Goal: Navigation & Orientation: Find specific page/section

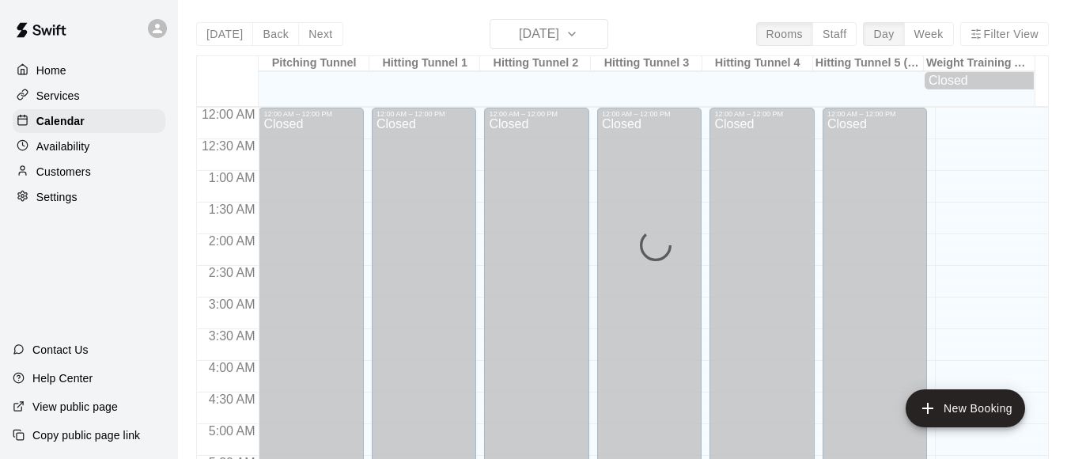
scroll to position [866, 0]
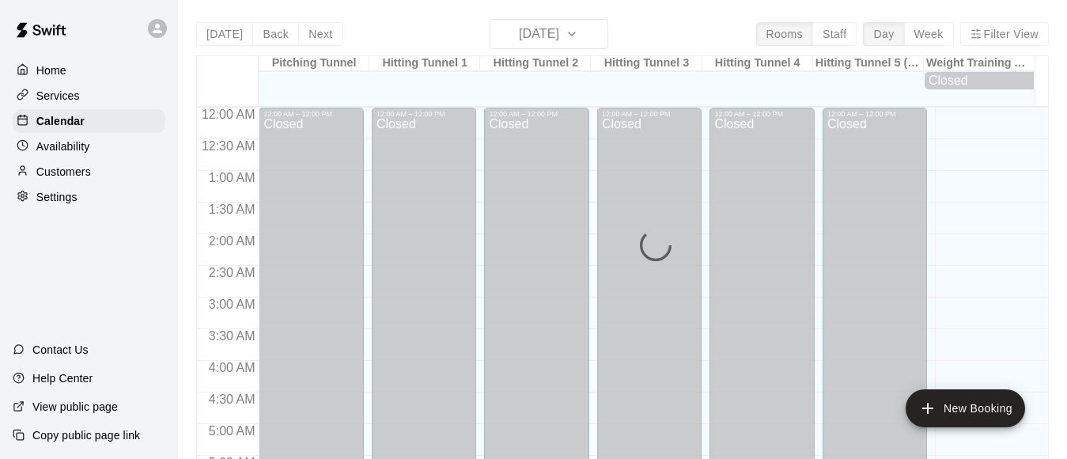
scroll to position [912, 0]
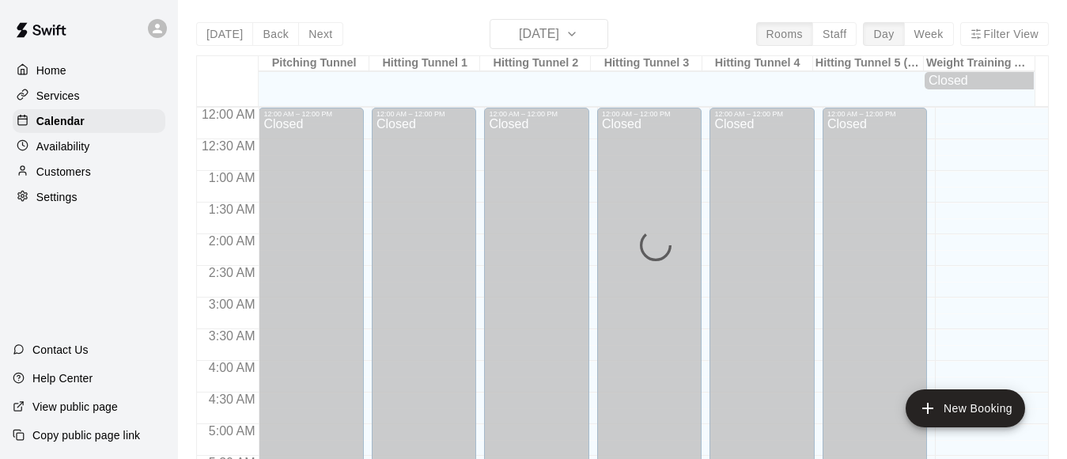
scroll to position [926, 0]
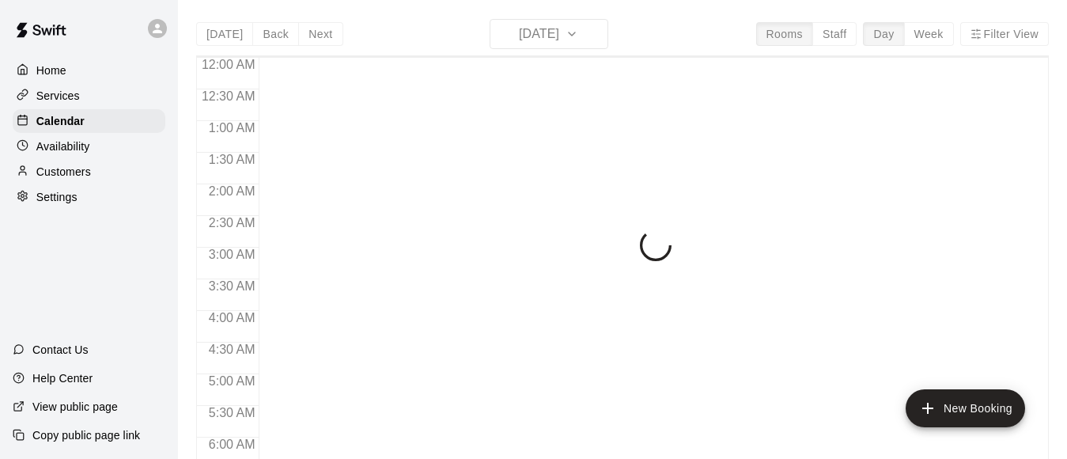
scroll to position [952, 0]
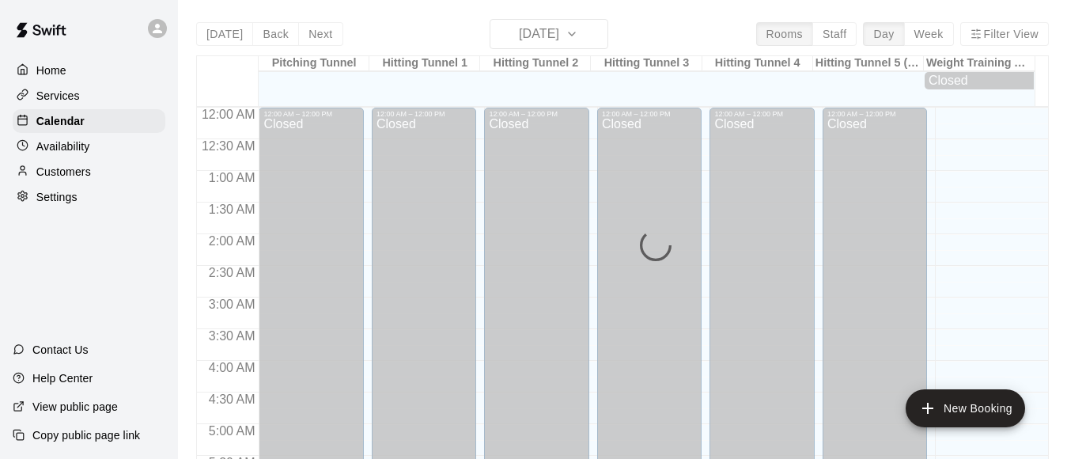
scroll to position [955, 0]
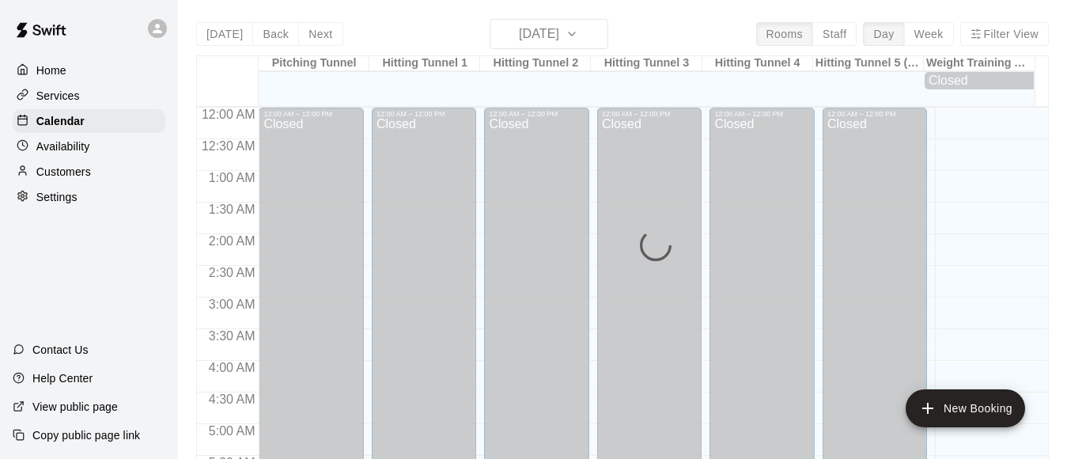
scroll to position [1003, 0]
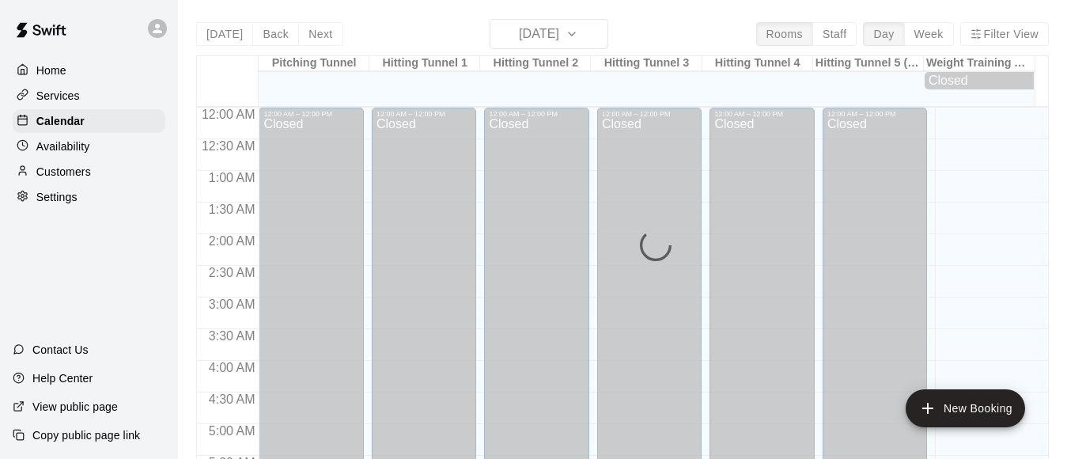
scroll to position [1032, 0]
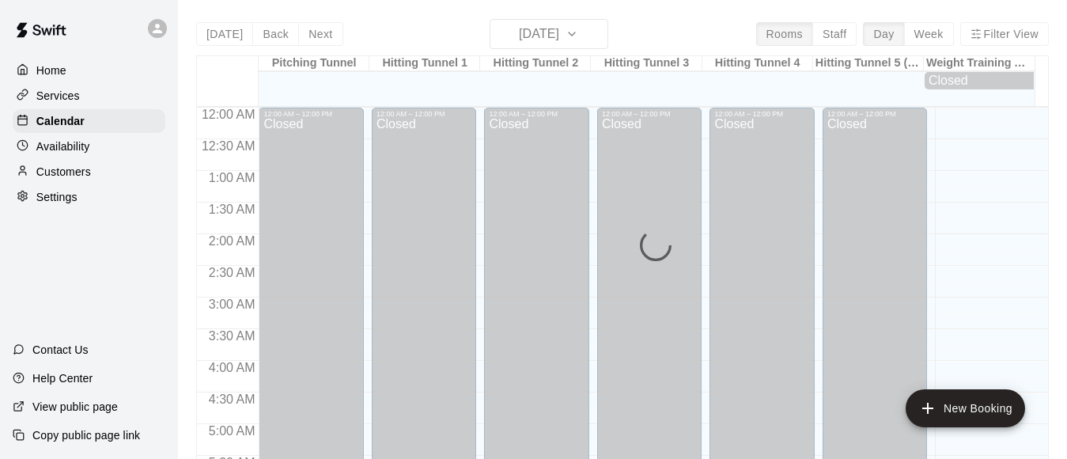
scroll to position [1087, 0]
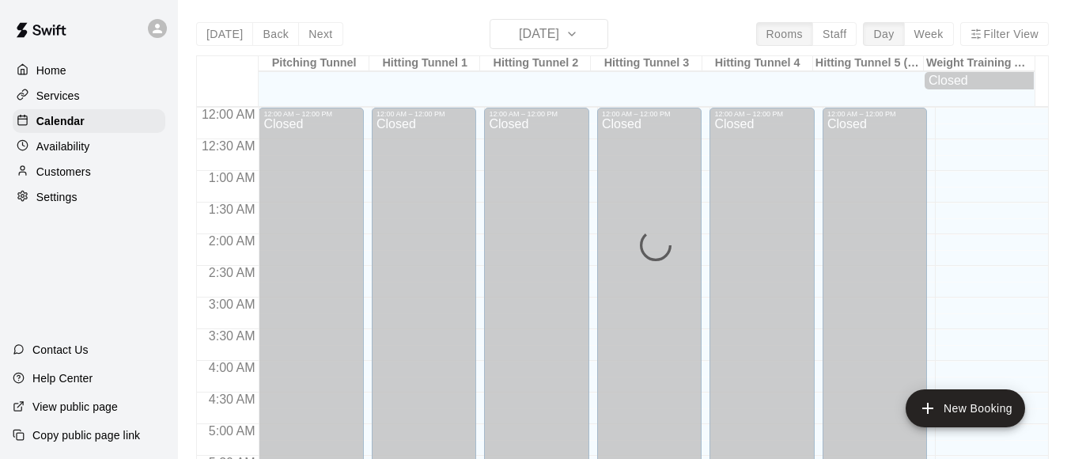
scroll to position [1100, 0]
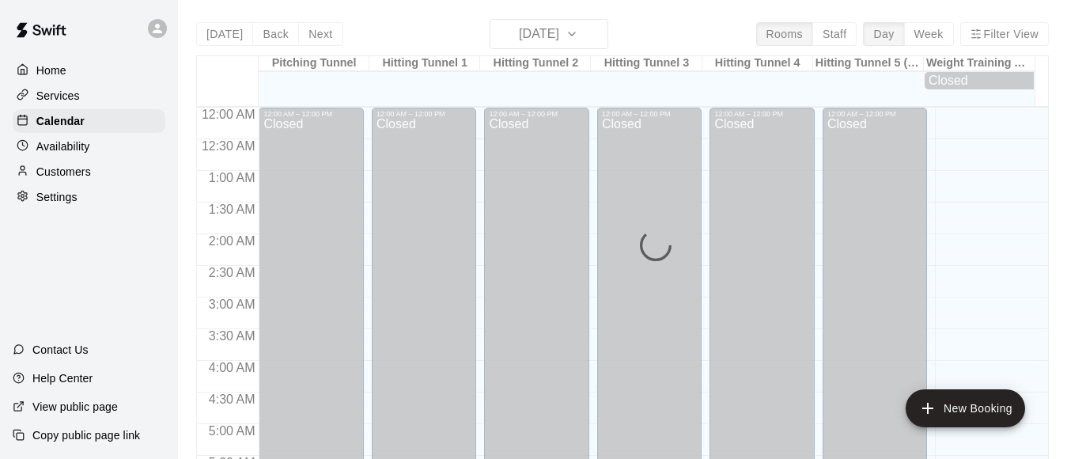
scroll to position [1100, 0]
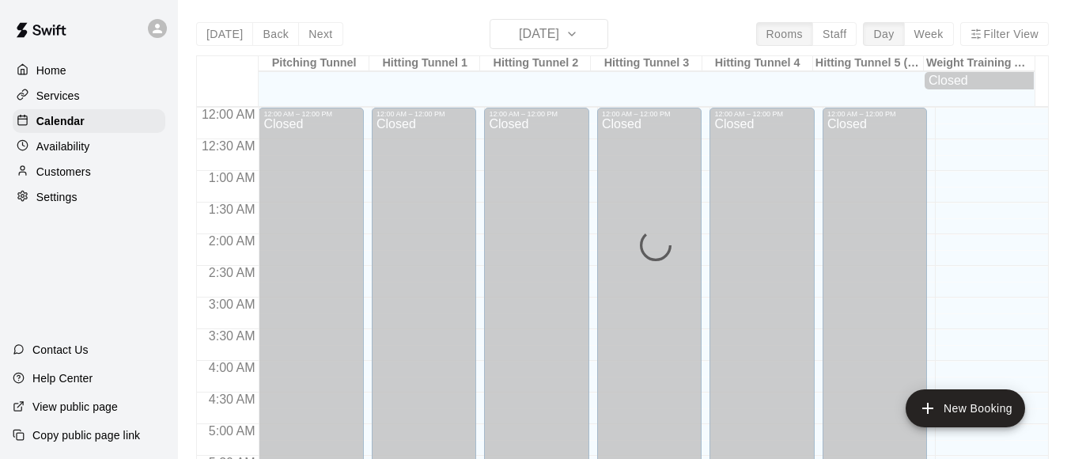
scroll to position [1100, 0]
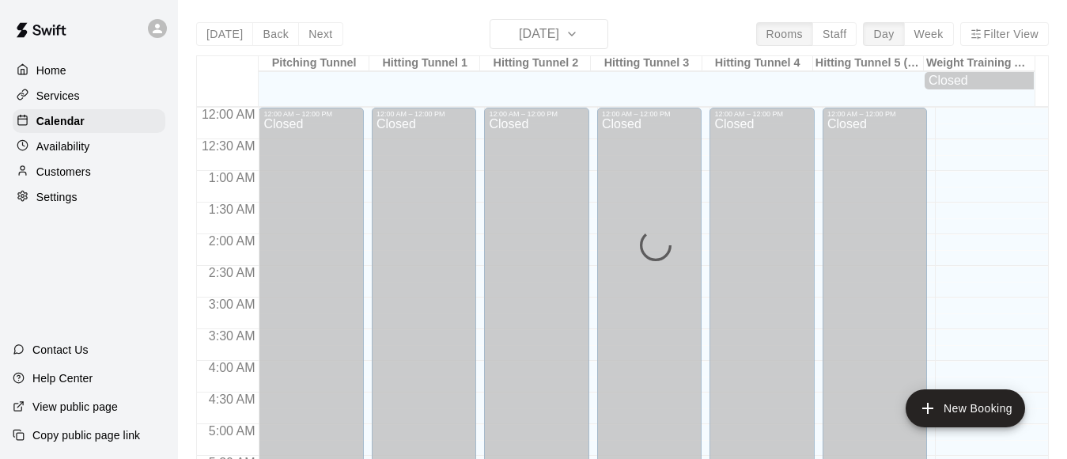
scroll to position [1100, 0]
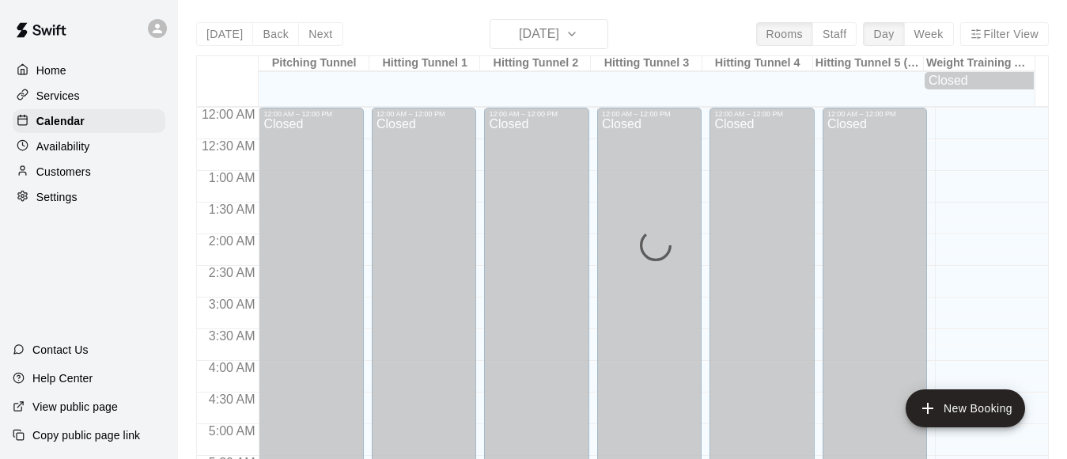
scroll to position [1100, 0]
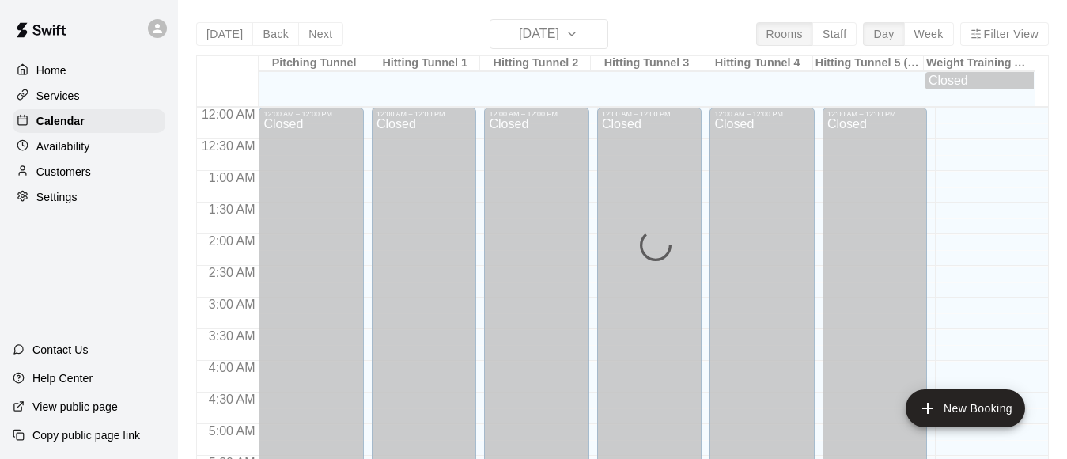
scroll to position [1100, 0]
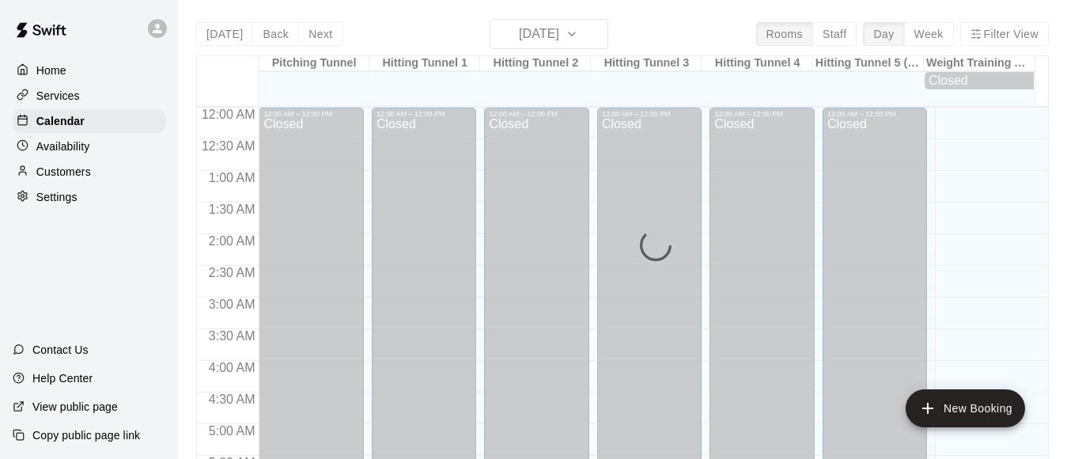
scroll to position [1100, 0]
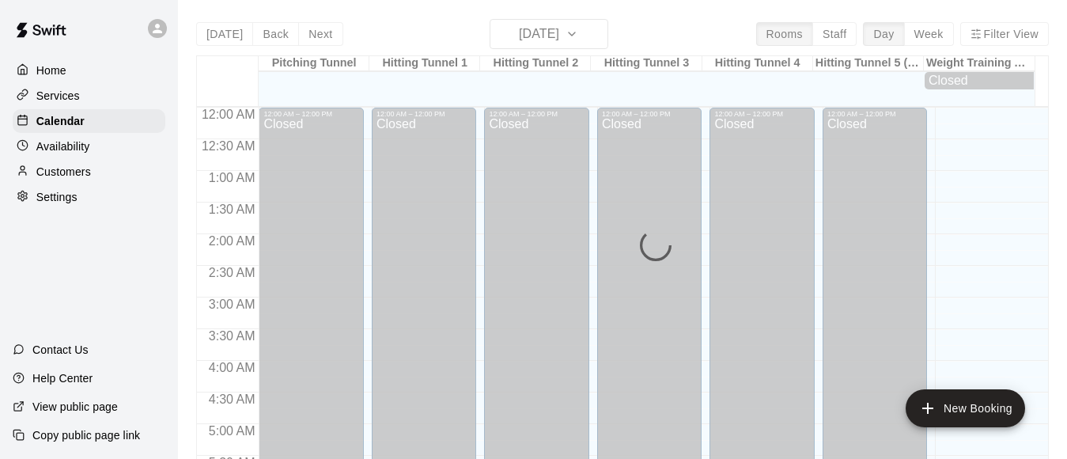
scroll to position [1100, 0]
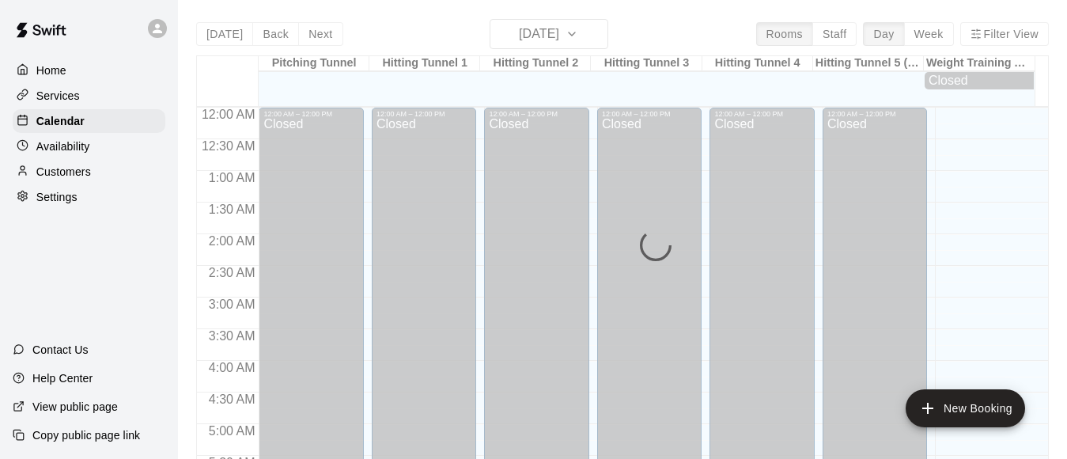
scroll to position [1100, 0]
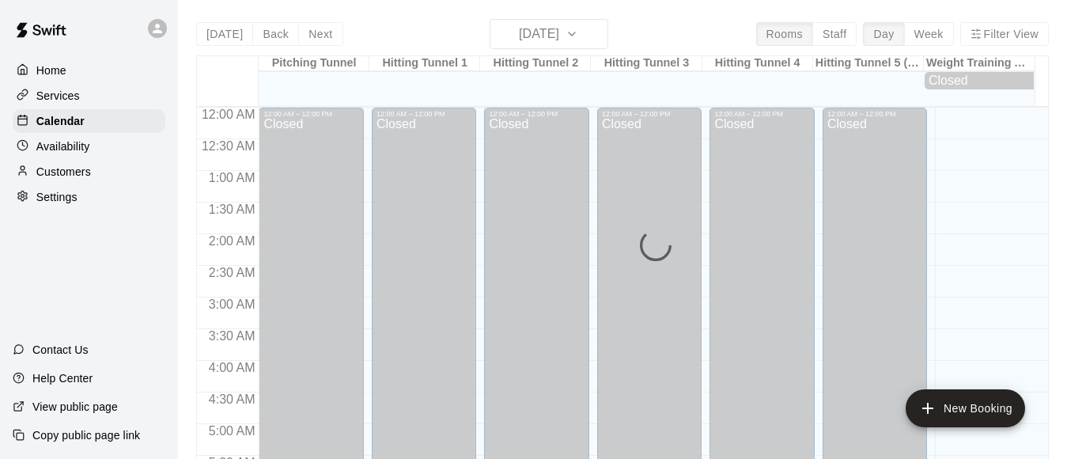
scroll to position [1100, 0]
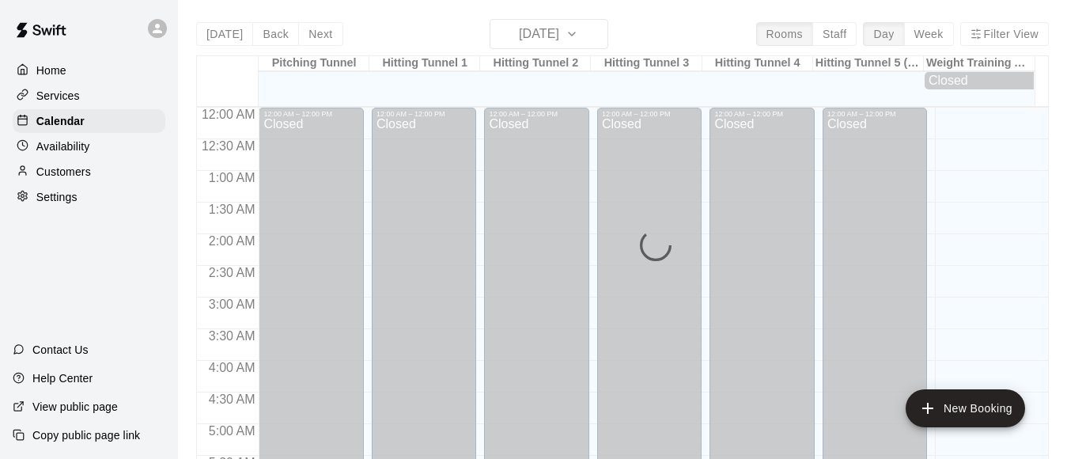
scroll to position [1100, 0]
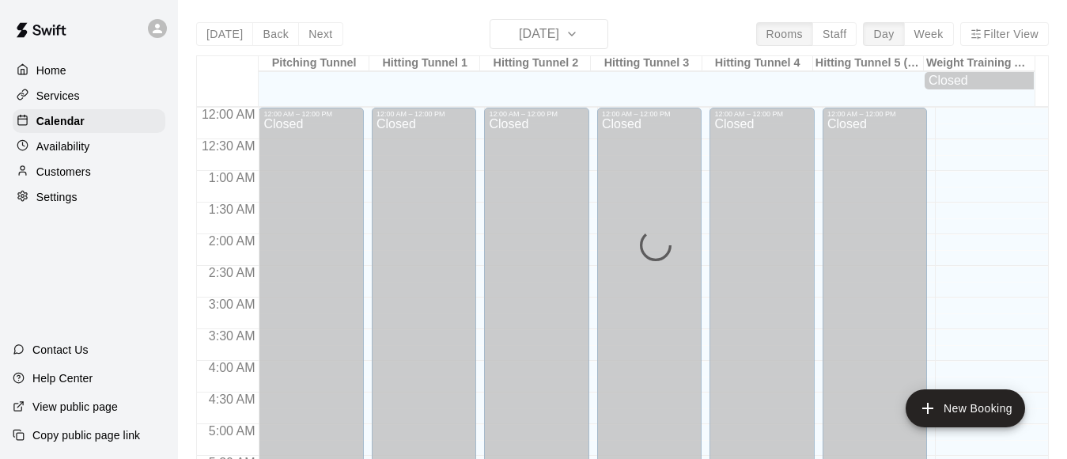
scroll to position [1100, 0]
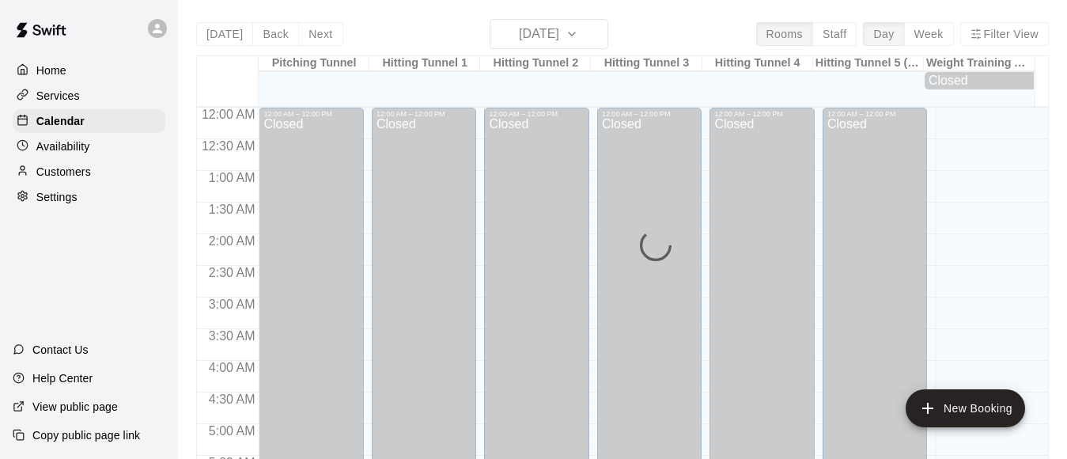
scroll to position [1100, 0]
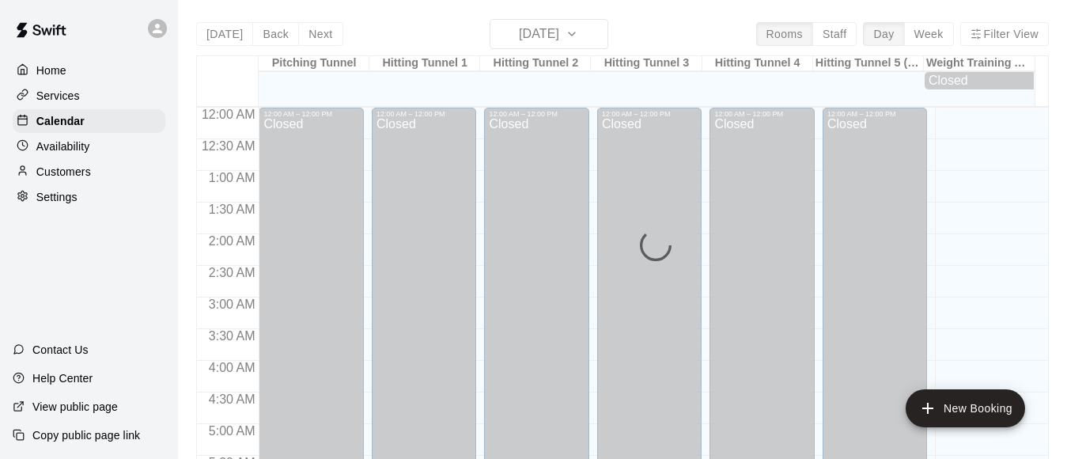
scroll to position [1100, 0]
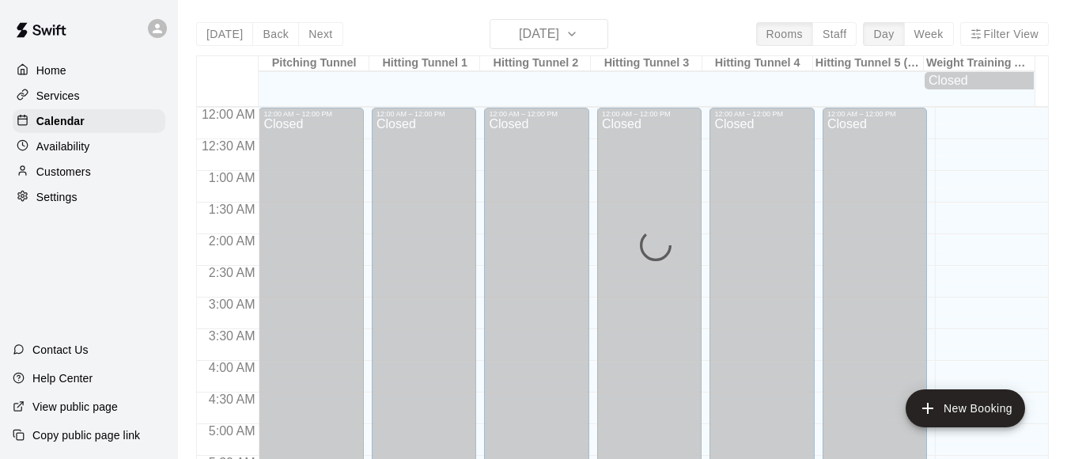
scroll to position [1100, 0]
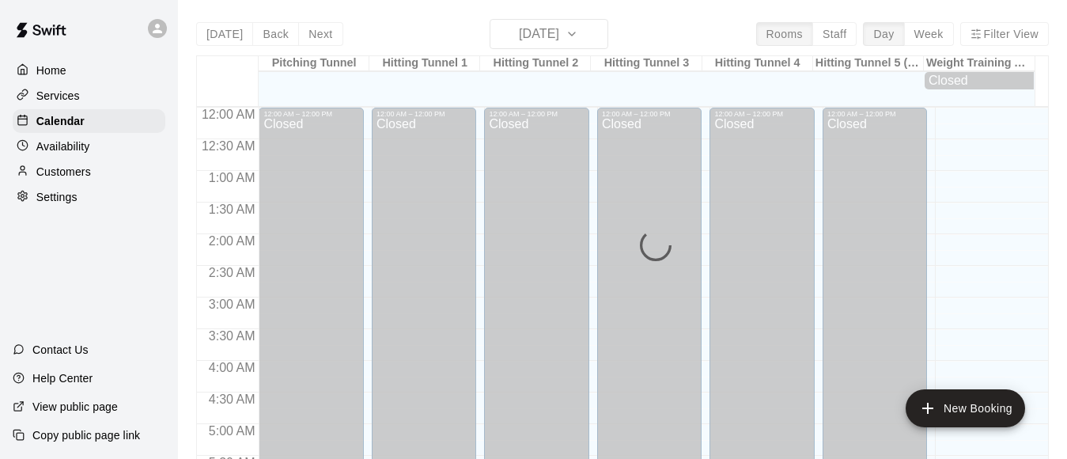
scroll to position [1100, 0]
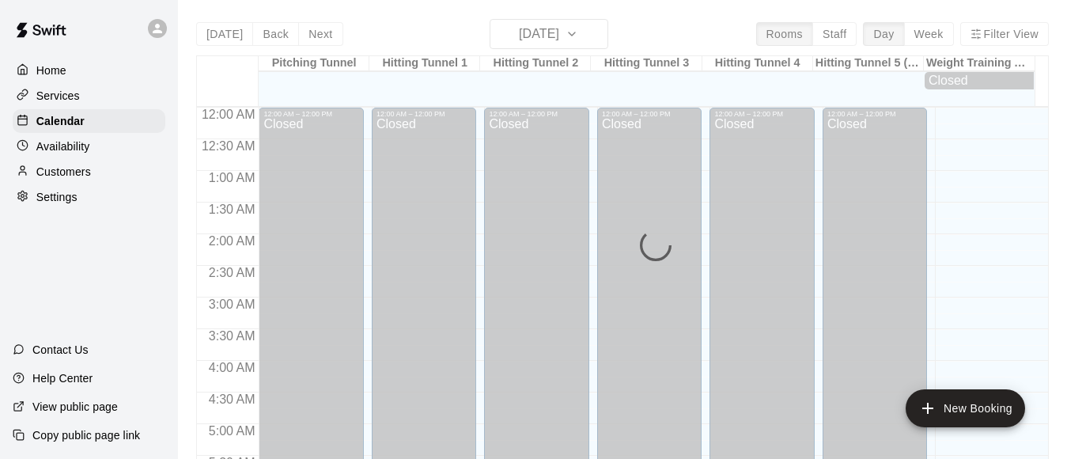
scroll to position [1100, 0]
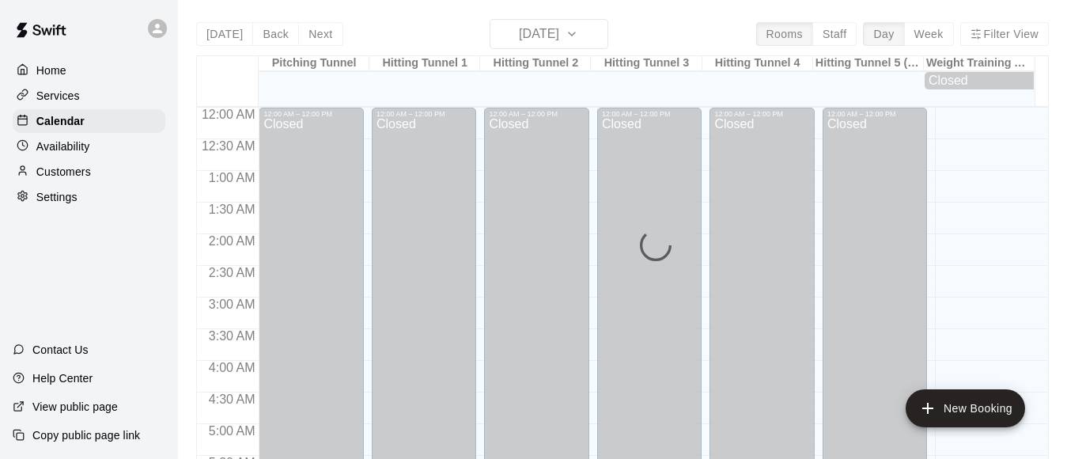
scroll to position [1100, 0]
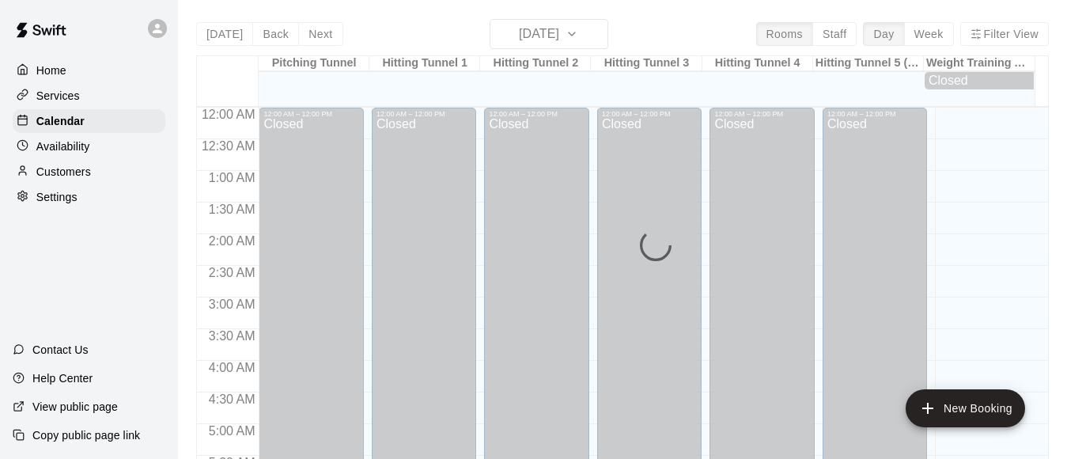
scroll to position [1100, 0]
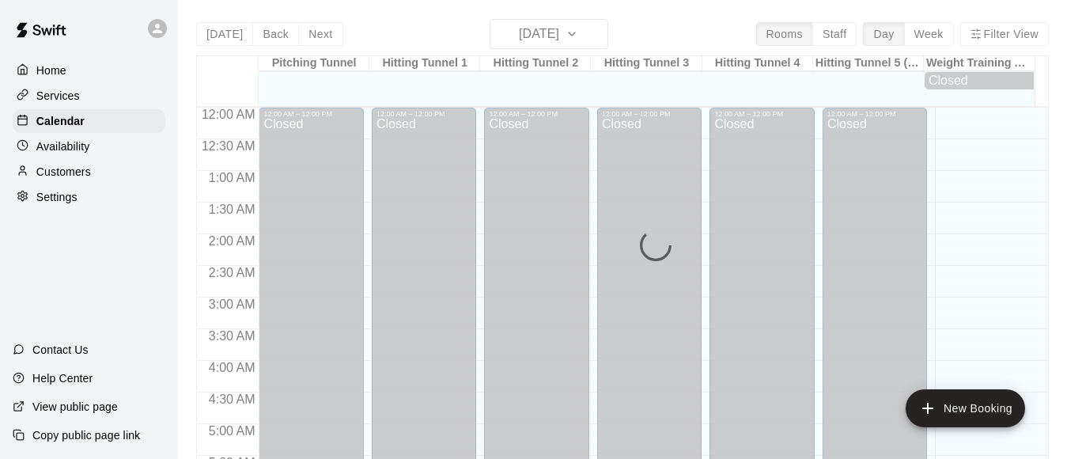
scroll to position [1100, 0]
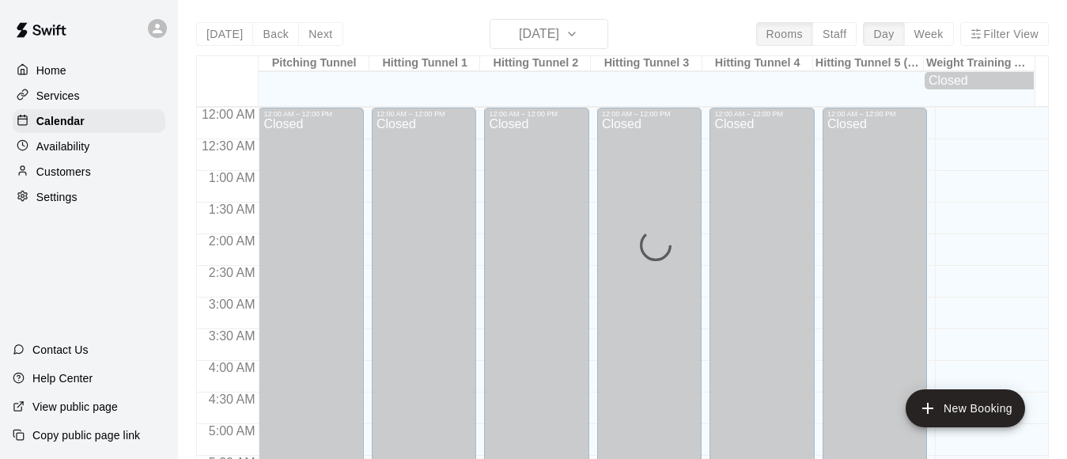
scroll to position [1100, 0]
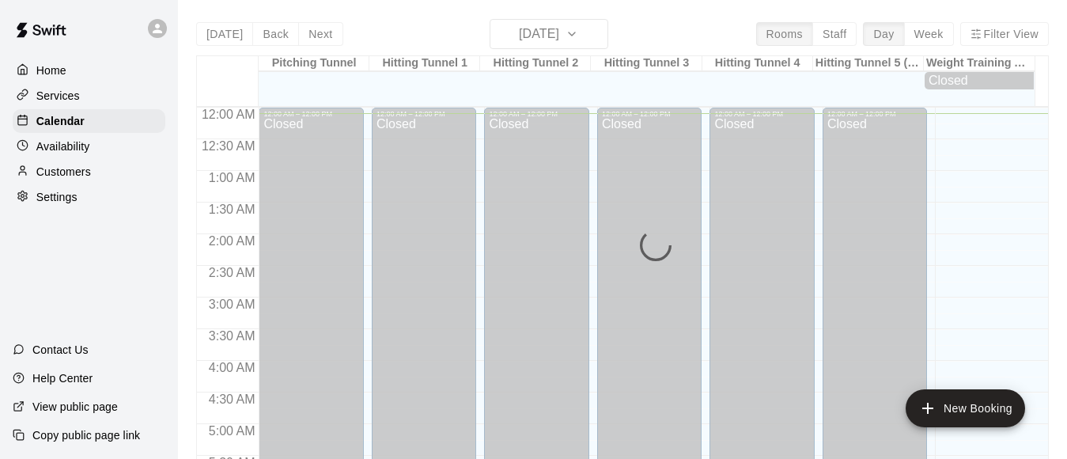
scroll to position [6, 0]
